Goal: Information Seeking & Learning: Check status

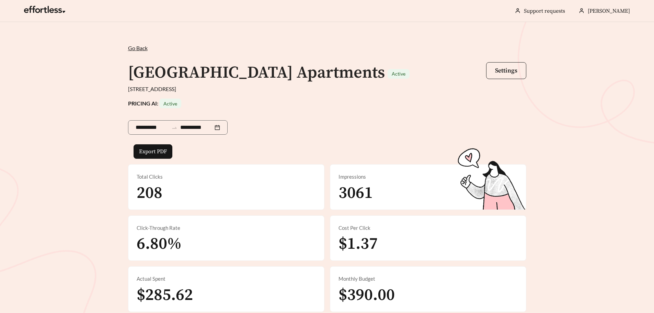
click at [143, 49] on span "Go Back" at bounding box center [138, 48] width 20 height 7
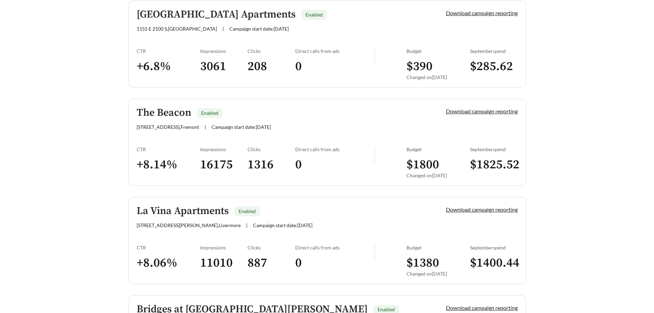
scroll to position [481, 0]
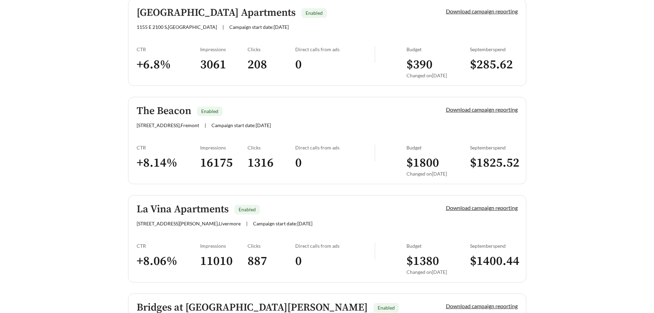
click at [352, 142] on link "The Beacon Enabled [STREET_ADDRESS] | Campaign start date: [DATE] Download camp…" at bounding box center [327, 140] width 398 height 87
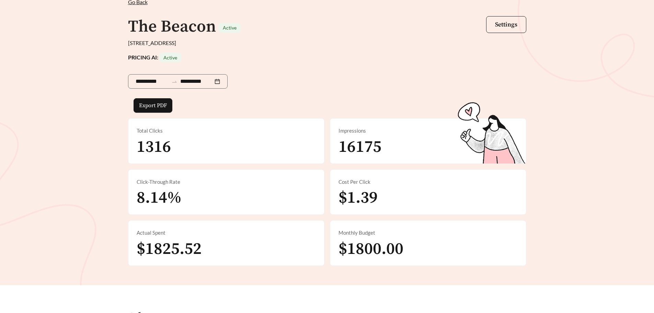
scroll to position [34, 0]
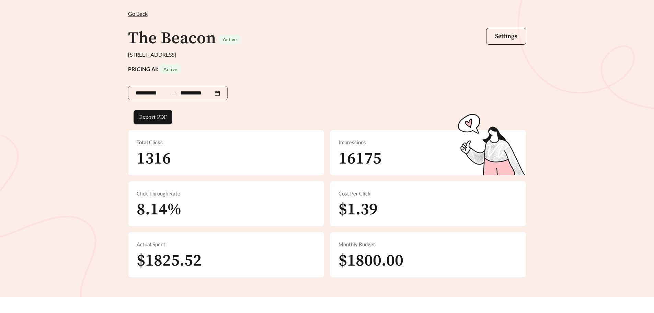
drag, startPoint x: 517, startPoint y: 88, endPoint x: 504, endPoint y: 88, distance: 13.4
click at [517, 88] on div "**********" at bounding box center [327, 92] width 398 height 36
click at [135, 10] on span "Go Back" at bounding box center [138, 13] width 20 height 7
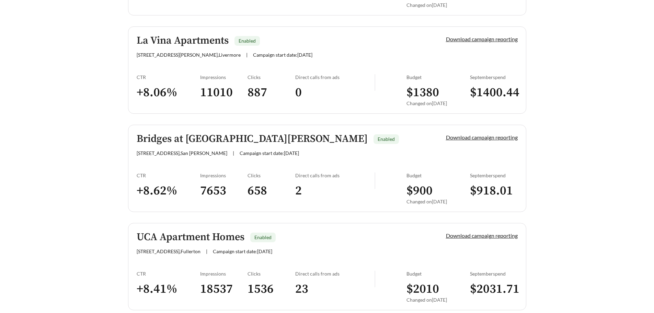
scroll to position [687, 0]
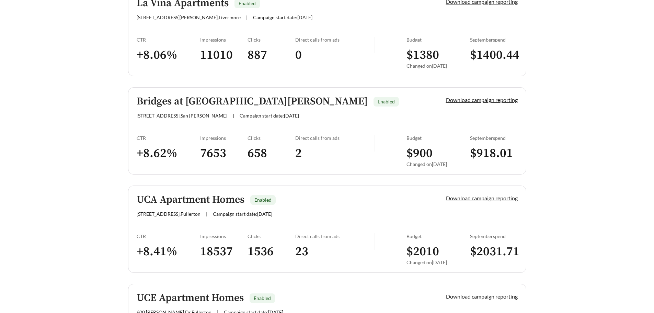
click at [311, 110] on div "Bridges at [GEOGRAPHIC_DATA][PERSON_NAME] Enabled [STREET_ADDRESS][PERSON_NAME]…" at bounding box center [280, 107] width 286 height 23
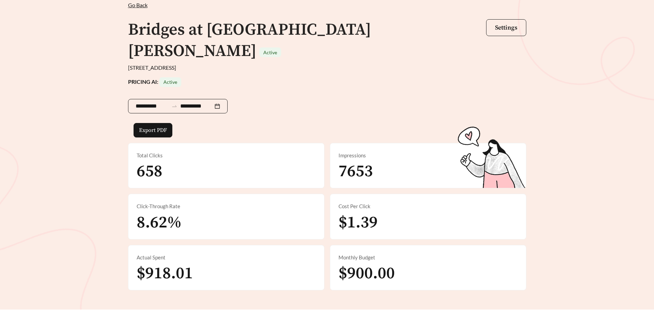
scroll to position [34, 0]
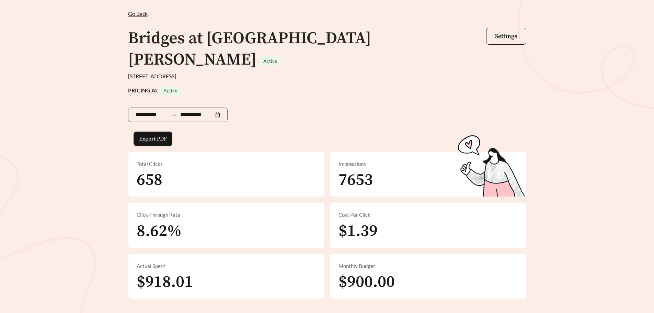
click at [584, 127] on div "**********" at bounding box center [327, 153] width 654 height 330
click at [142, 12] on span "Go Back" at bounding box center [138, 13] width 20 height 7
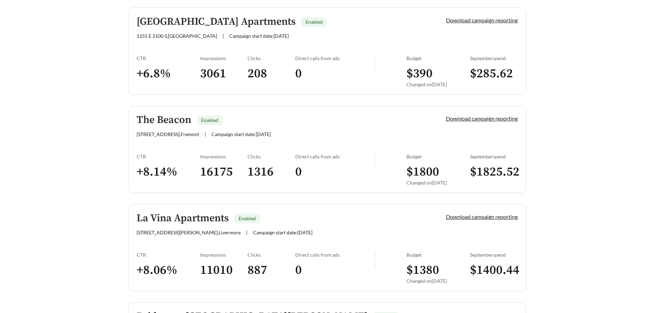
scroll to position [575, 0]
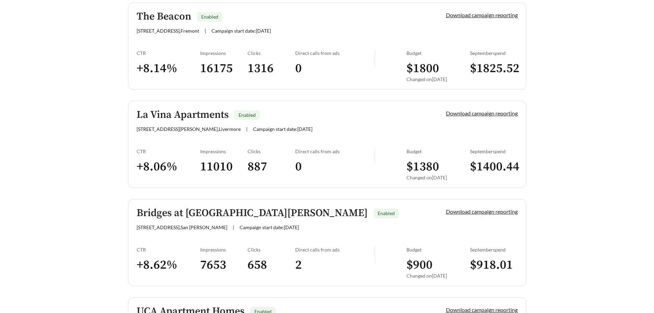
click at [308, 134] on link "La Vina Apartments Enabled [STREET_ADDRESS][PERSON_NAME] | Campaign start date:…" at bounding box center [327, 144] width 398 height 87
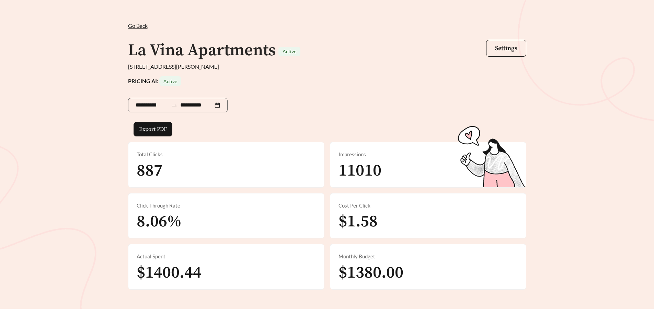
scroll to position [34, 0]
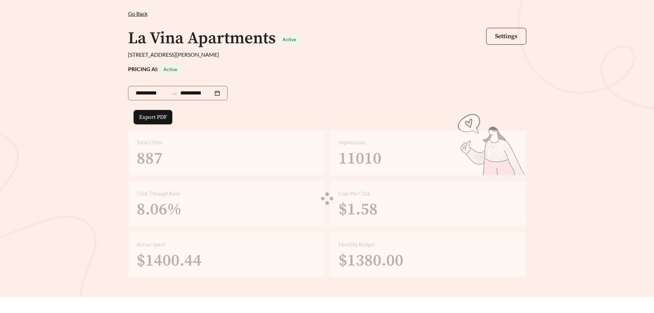
drag, startPoint x: 557, startPoint y: 112, endPoint x: 361, endPoint y: 65, distance: 201.4
click at [557, 112] on div "**********" at bounding box center [327, 142] width 654 height 309
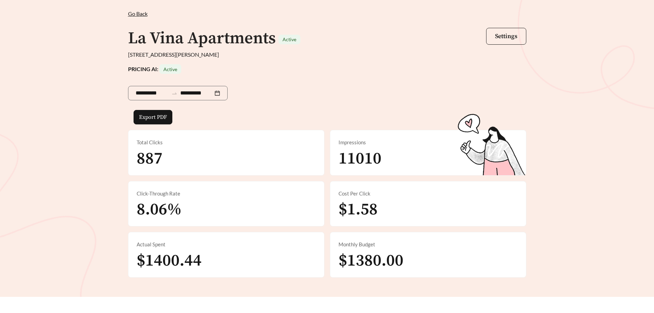
click at [143, 12] on span "Go Back" at bounding box center [138, 13] width 20 height 7
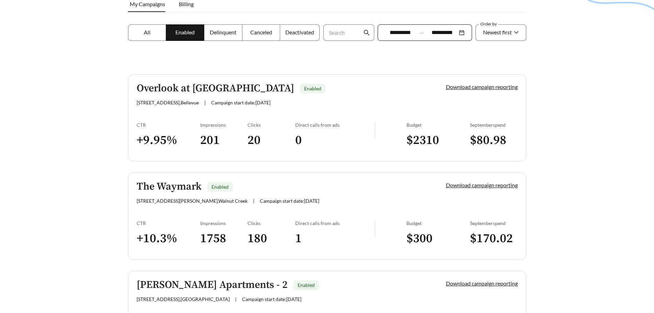
scroll to position [137, 0]
